Goal: Information Seeking & Learning: Check status

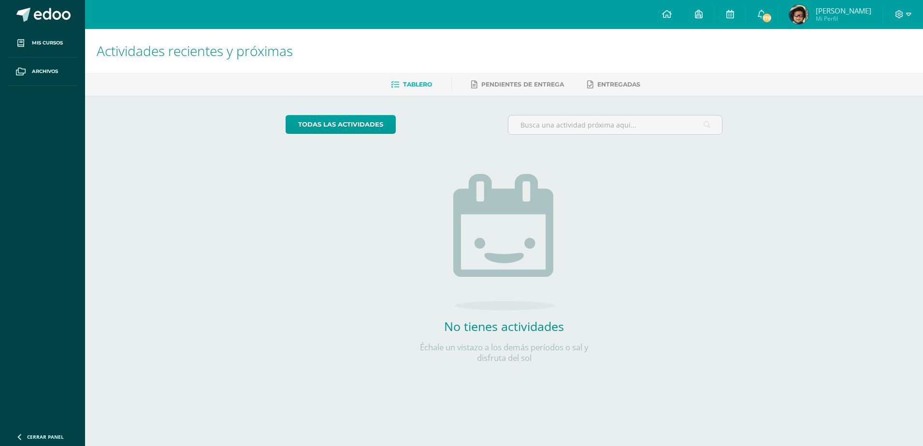
click at [807, 13] on img at bounding box center [798, 14] width 19 height 19
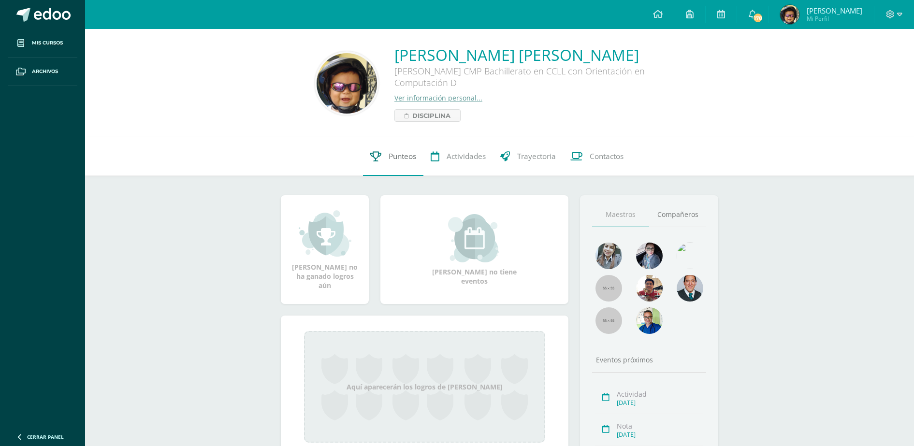
click at [401, 155] on span "Punteos" at bounding box center [403, 156] width 28 height 10
click at [389, 156] on span "Punteos" at bounding box center [403, 156] width 28 height 10
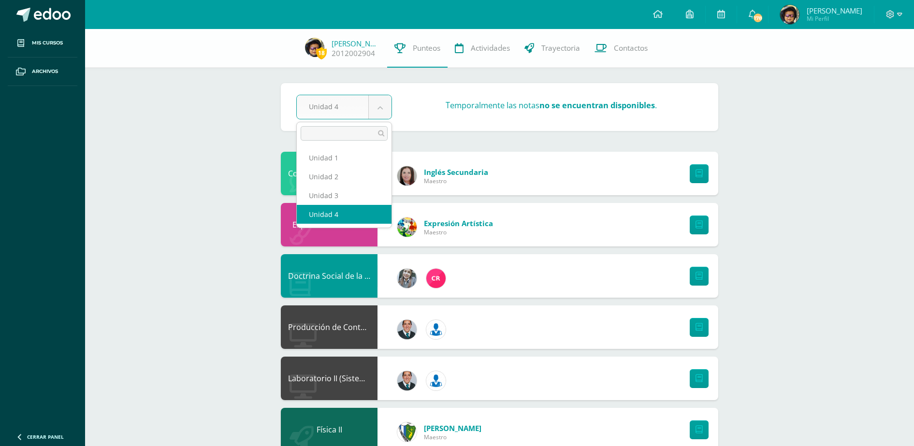
select select "Unidad 3"
